Goal: Check status: Check status

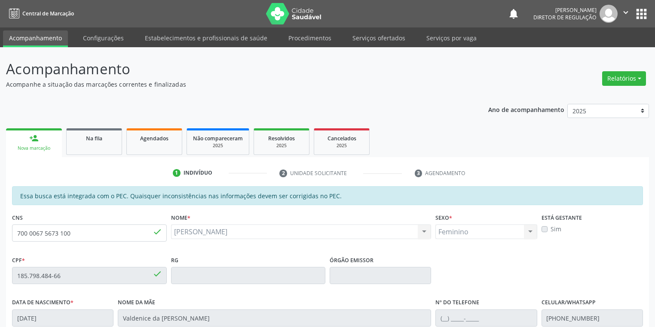
scroll to position [163, 0]
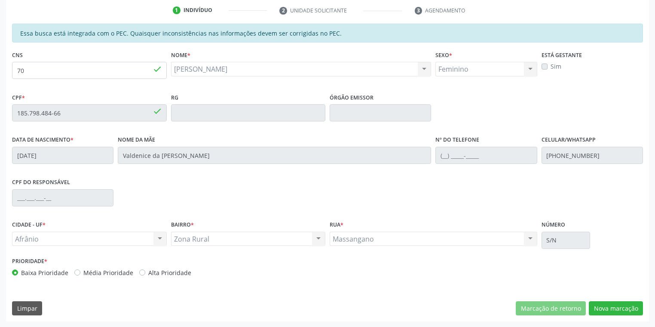
type input "7"
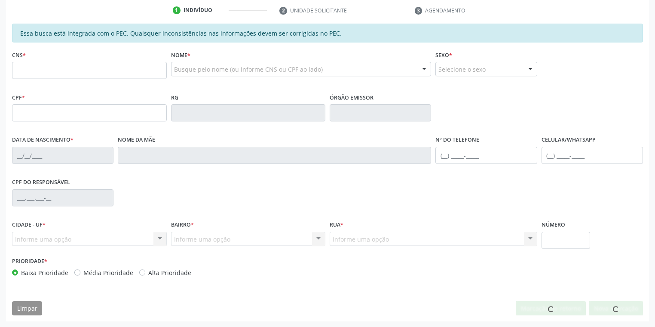
scroll to position [163, 0]
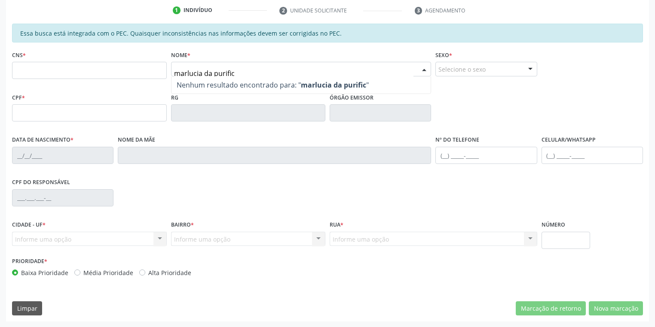
type input "marlucia da purifica"
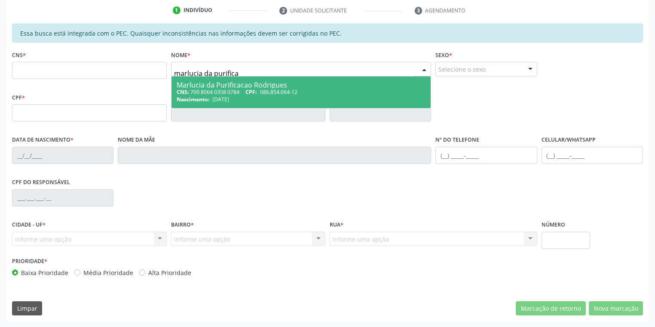
click at [247, 92] on div "CNS: 700 8064 0358 0784 CPF: 086.854.064-12" at bounding box center [301, 92] width 249 height 7
type input "700 8064 0358 0784"
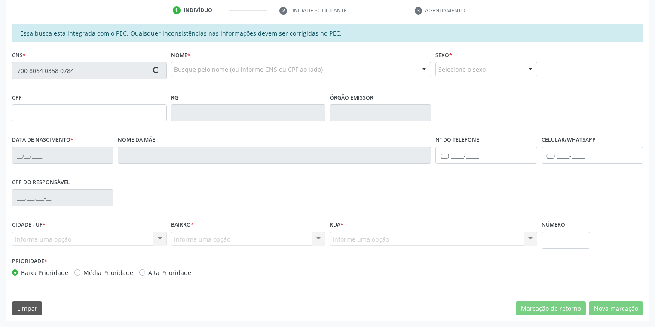
type input "086.854.064-12"
type input "03/11/1990"
type input "Maria Coelho da Purificação Rodrigues"
type input "(87) 98802-1583"
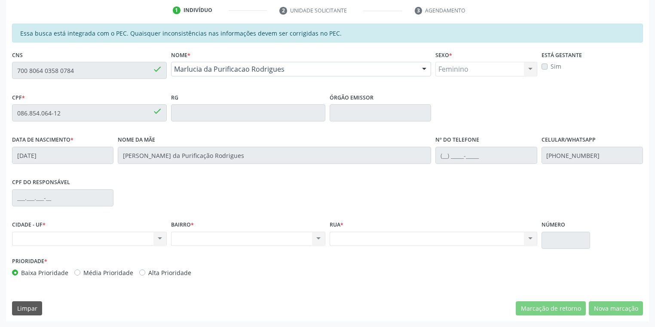
click at [3, 71] on div "Acompanhamento Acompanhe a situação das marcações correntes e finalizadas Relat…" at bounding box center [327, 105] width 655 height 443
